Goal: Task Accomplishment & Management: Use online tool/utility

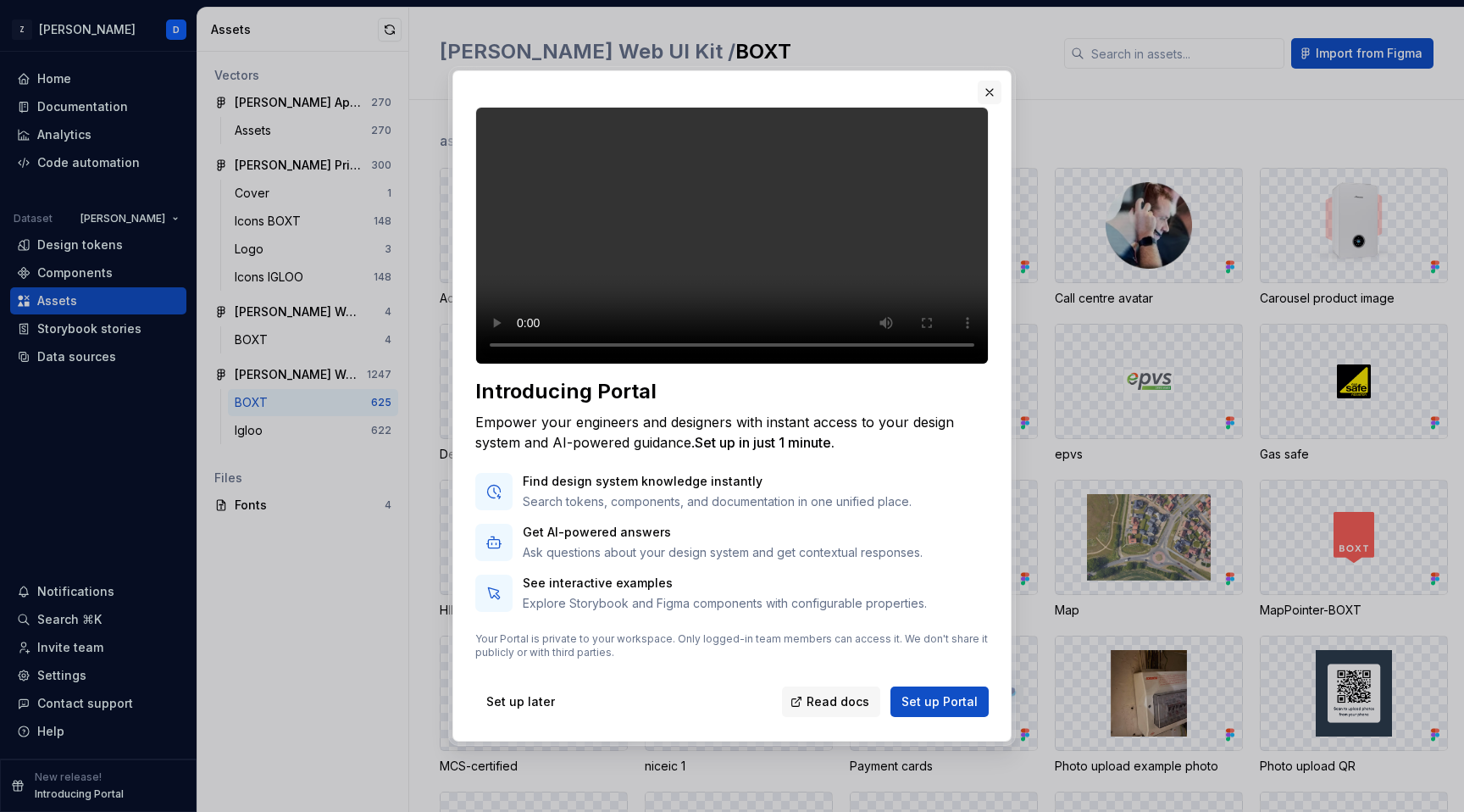
click at [990, 81] on button "button" at bounding box center [990, 93] width 24 height 24
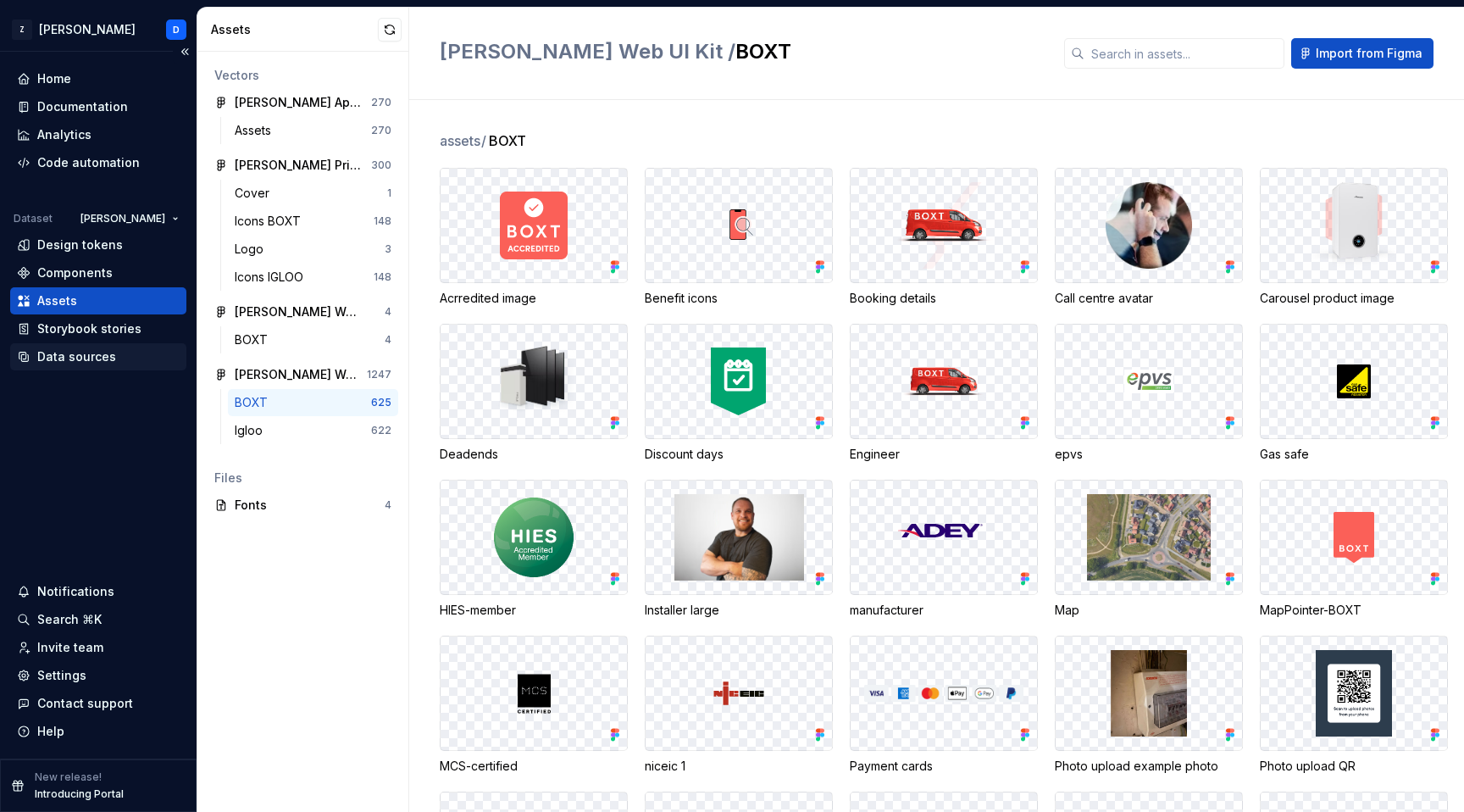
click at [92, 355] on div "Data sources" at bounding box center [76, 356] width 79 height 17
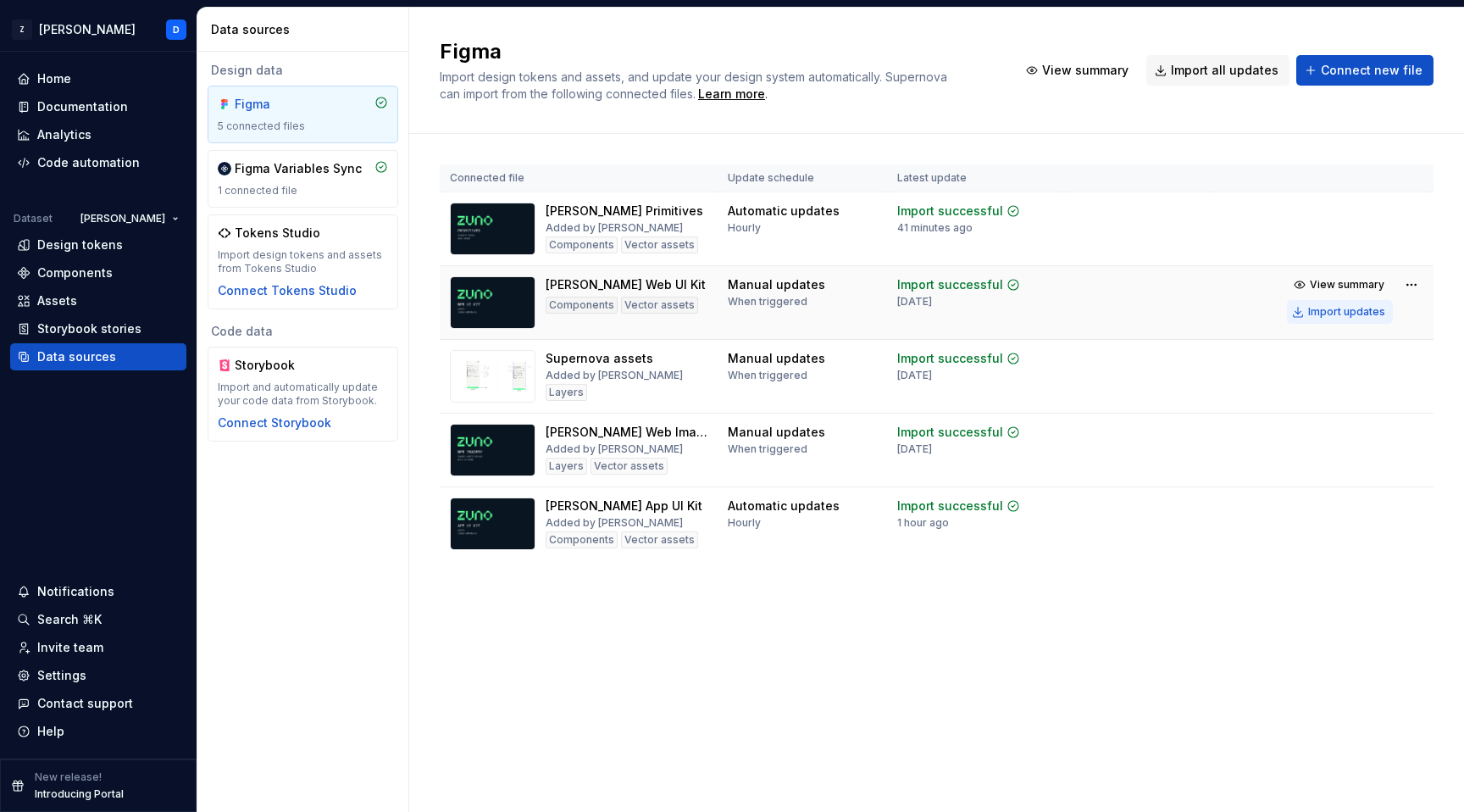
click at [1338, 312] on div "Import updates" at bounding box center [1347, 312] width 77 height 14
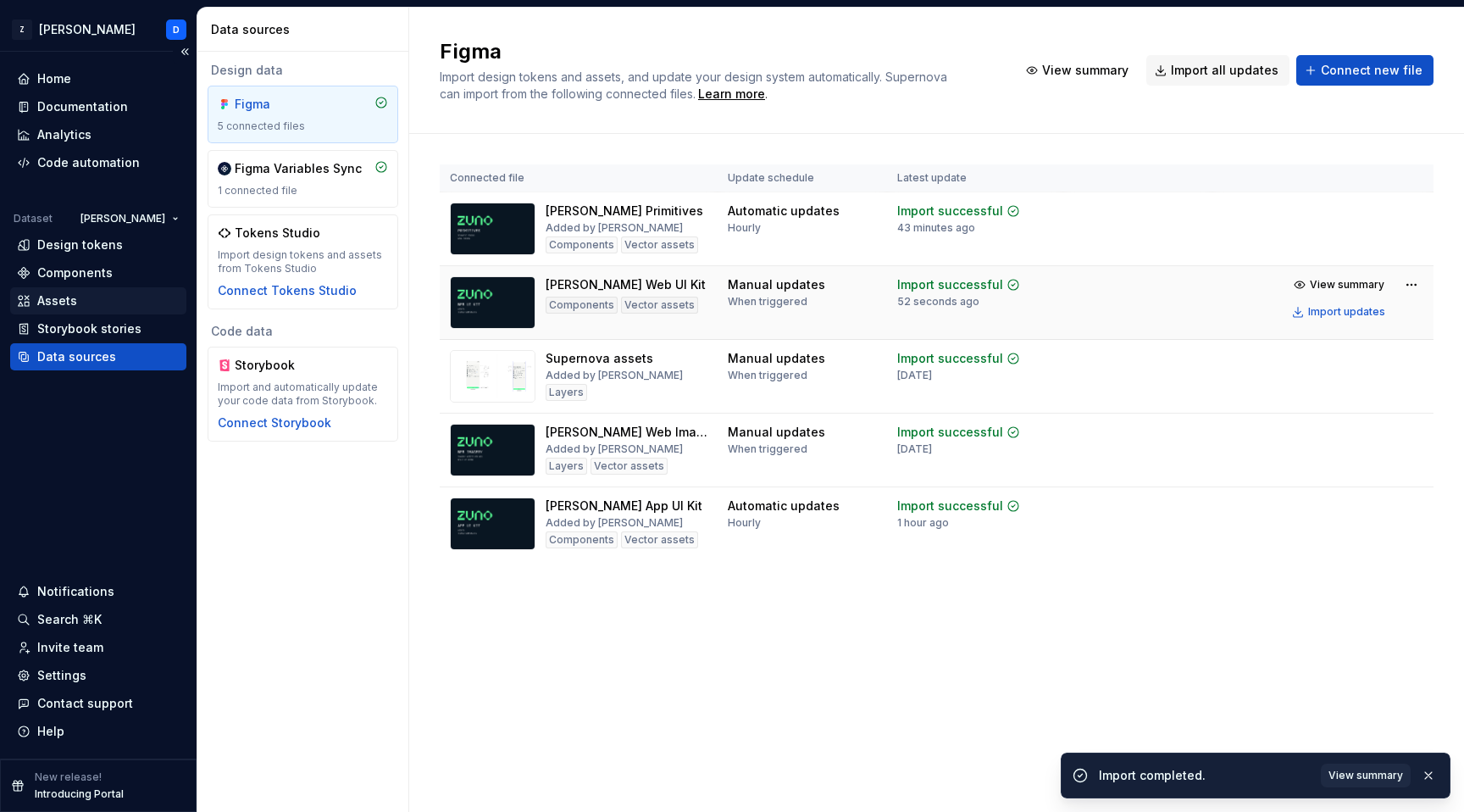
click at [67, 302] on div "Assets" at bounding box center [57, 301] width 40 height 17
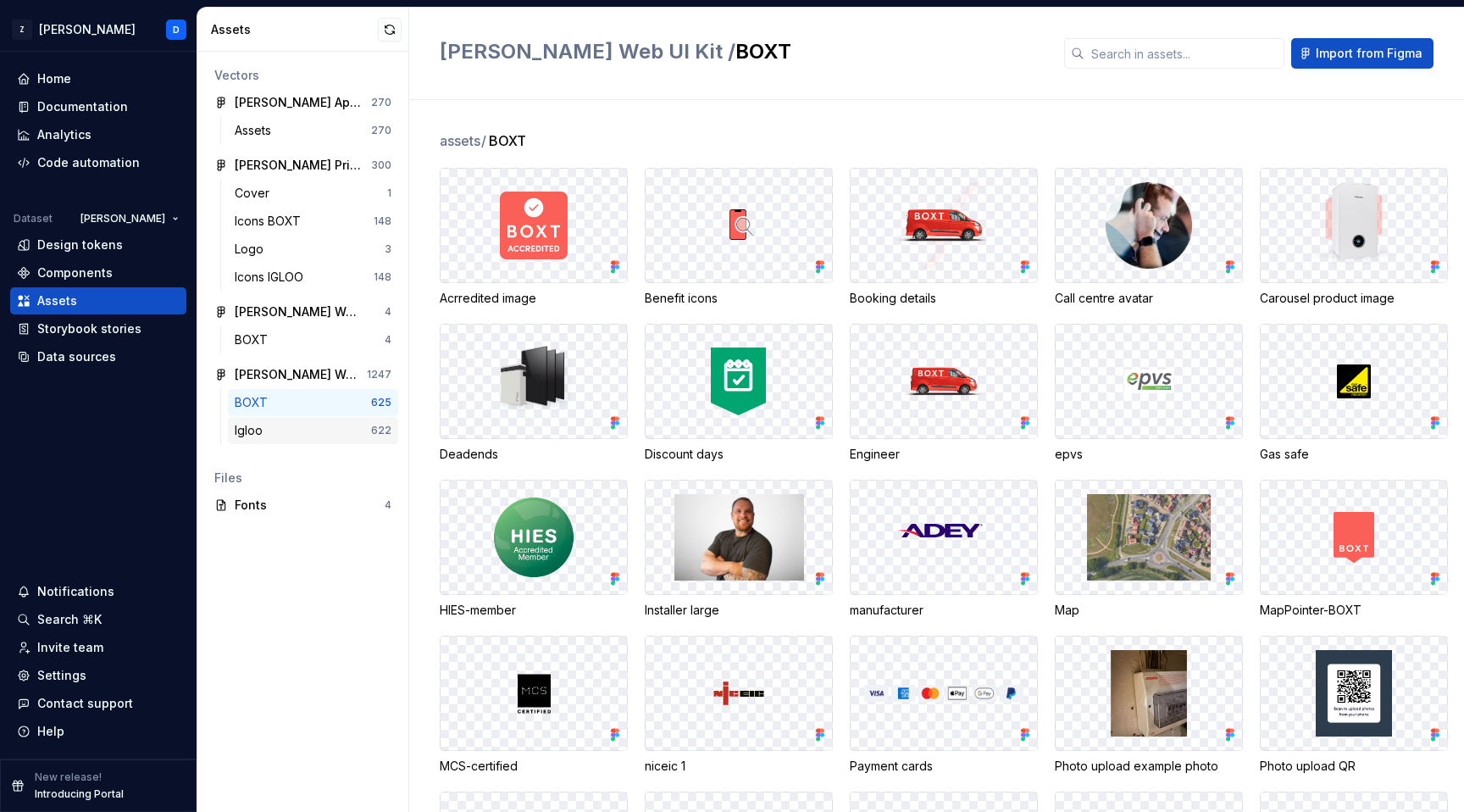
click at [317, 434] on div "Igloo" at bounding box center [303, 431] width 136 height 17
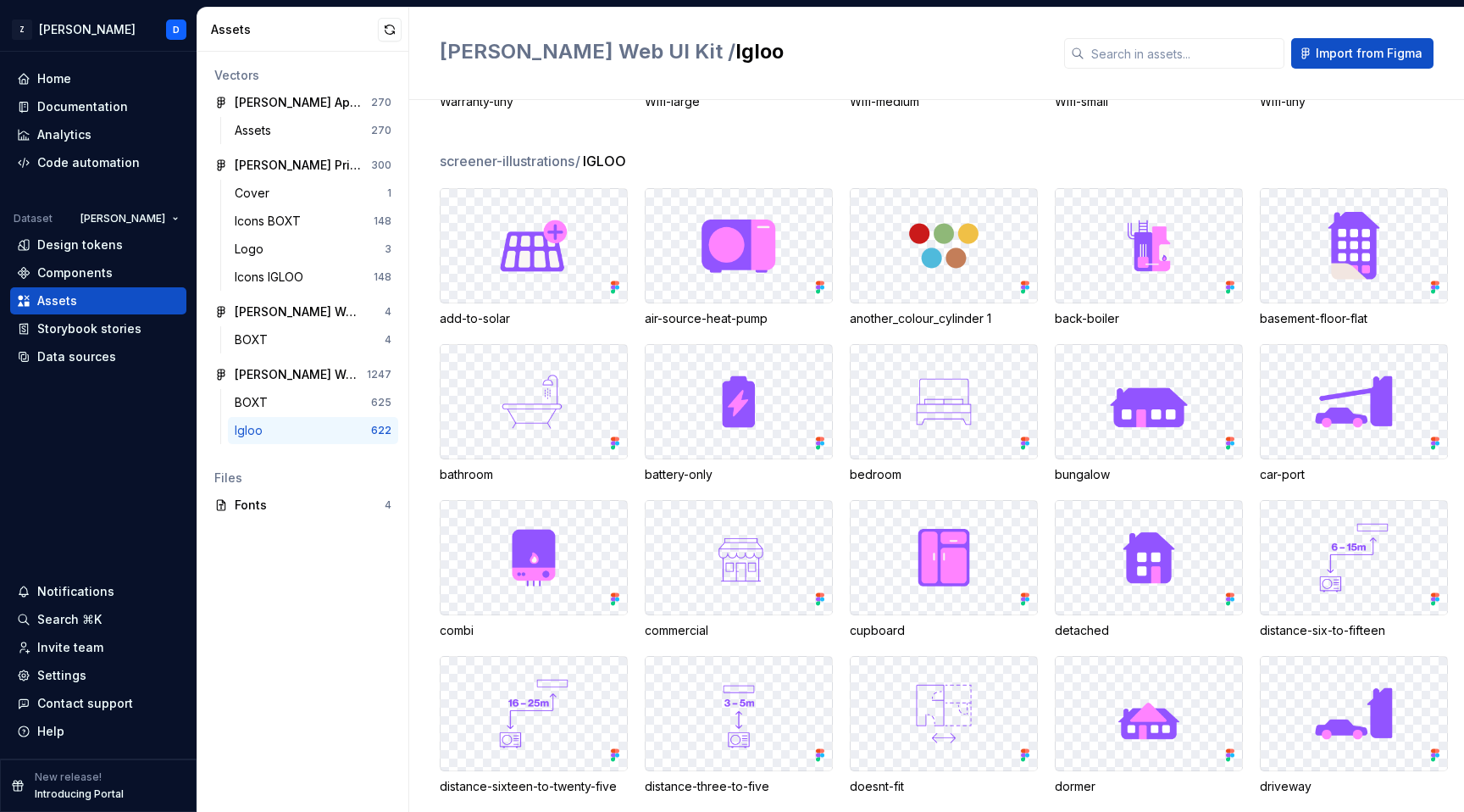
scroll to position [14657, 0]
